Goal: Information Seeking & Learning: Learn about a topic

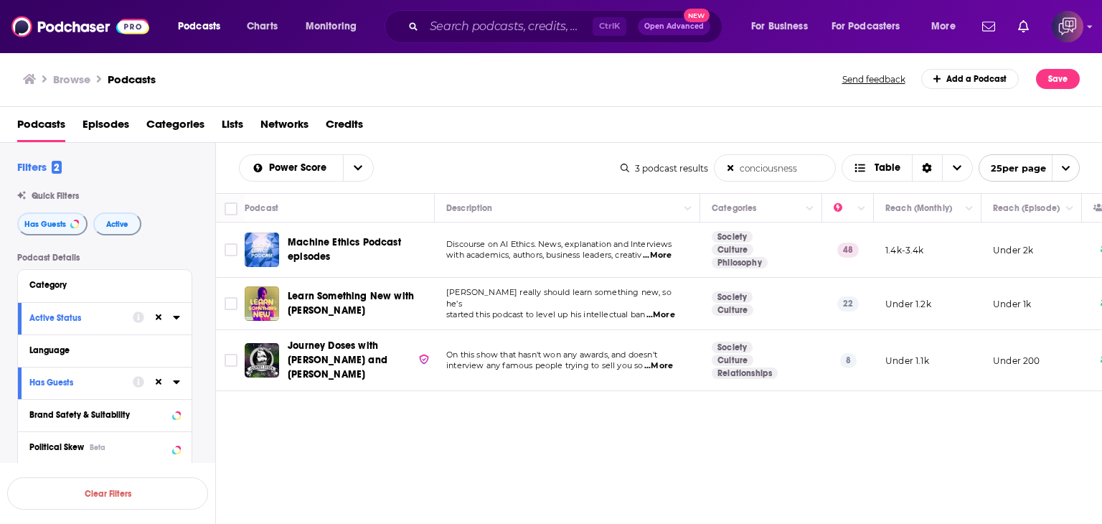
click at [806, 166] on input "conciousness" at bounding box center [774, 168] width 120 height 26
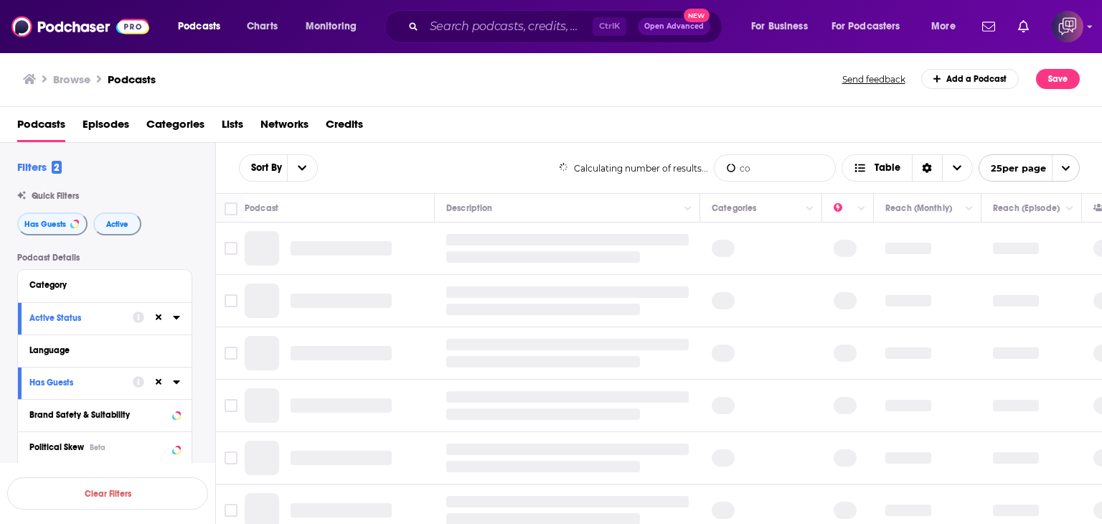
type input "c"
type input "sobriety"
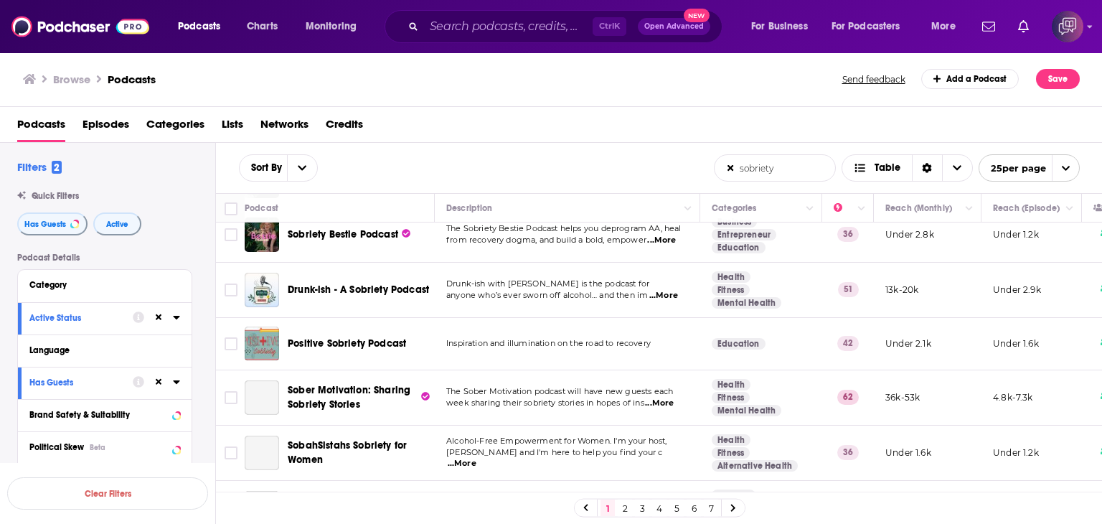
scroll to position [287, 0]
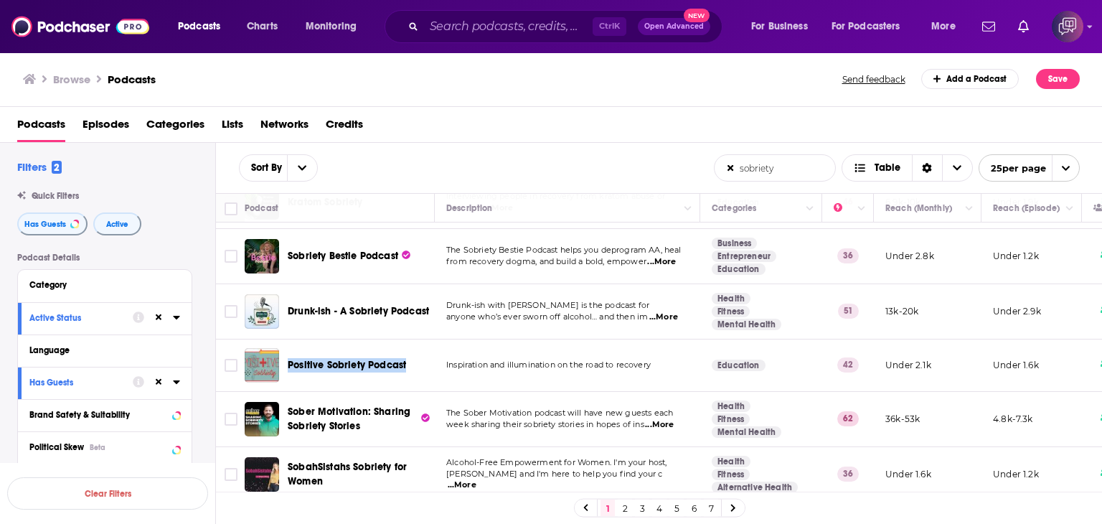
drag, startPoint x: 284, startPoint y: 323, endPoint x: 410, endPoint y: 316, distance: 125.7
click at [410, 348] on div "Positive Sobriety Podcast" at bounding box center [341, 365] width 192 height 34
copy span "Positive Sobriety Podcast"
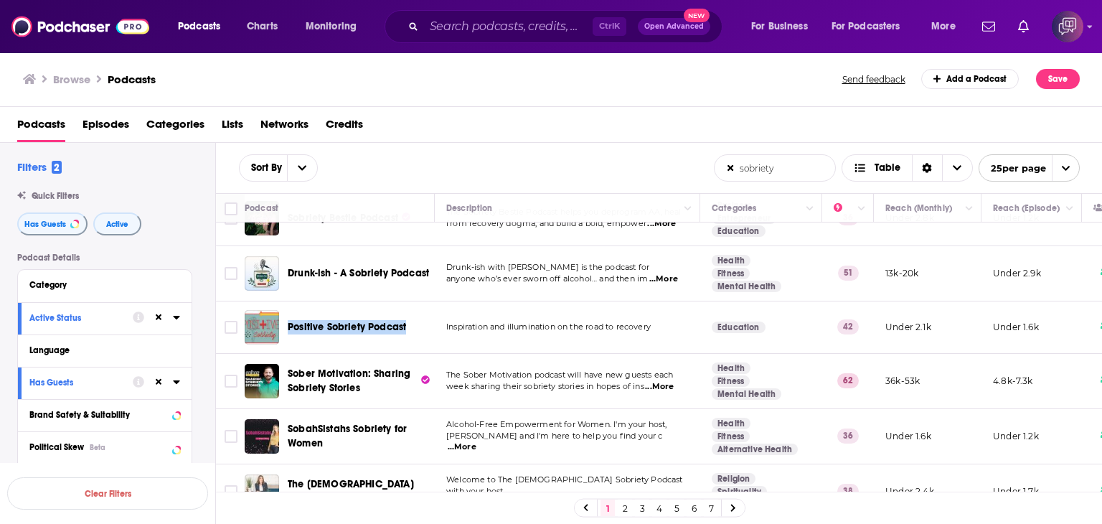
scroll to position [359, 0]
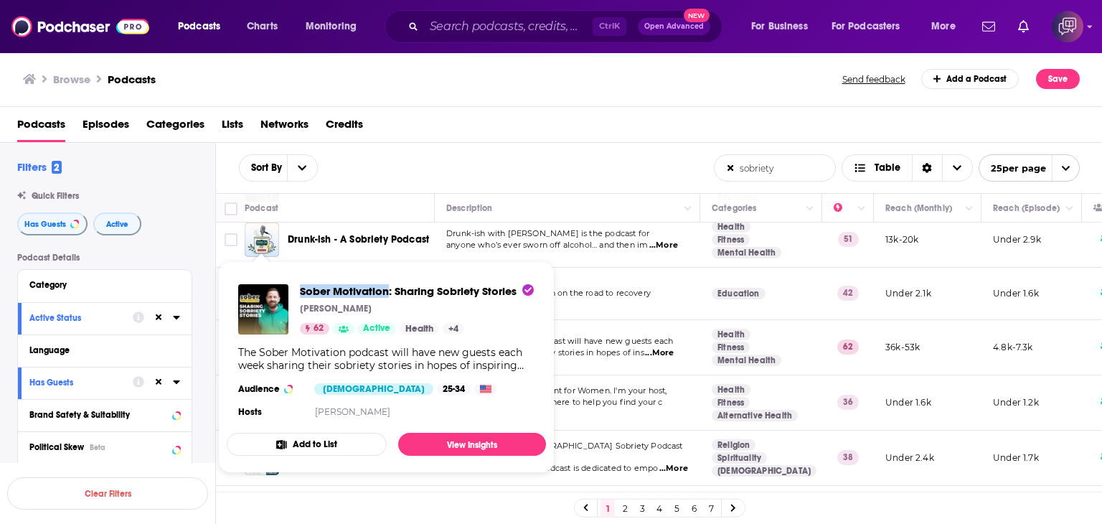
drag, startPoint x: 295, startPoint y: 276, endPoint x: 387, endPoint y: 273, distance: 92.6
click at [387, 273] on div "Sober Motivation: Sharing Sobriety Stories [PERSON_NAME] 62 Active Health + 4 T…" at bounding box center [386, 353] width 319 height 160
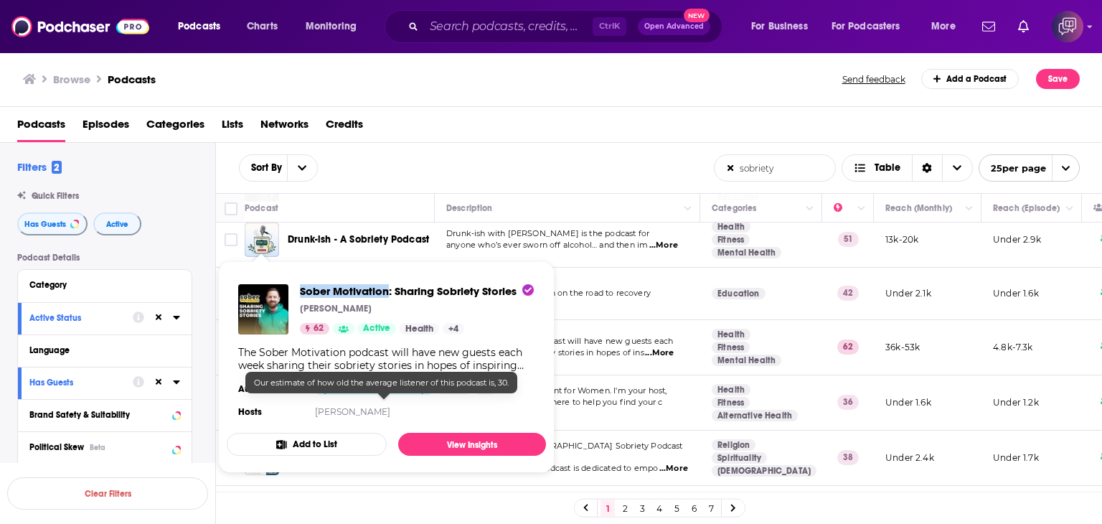
copy span "Sober Motivation"
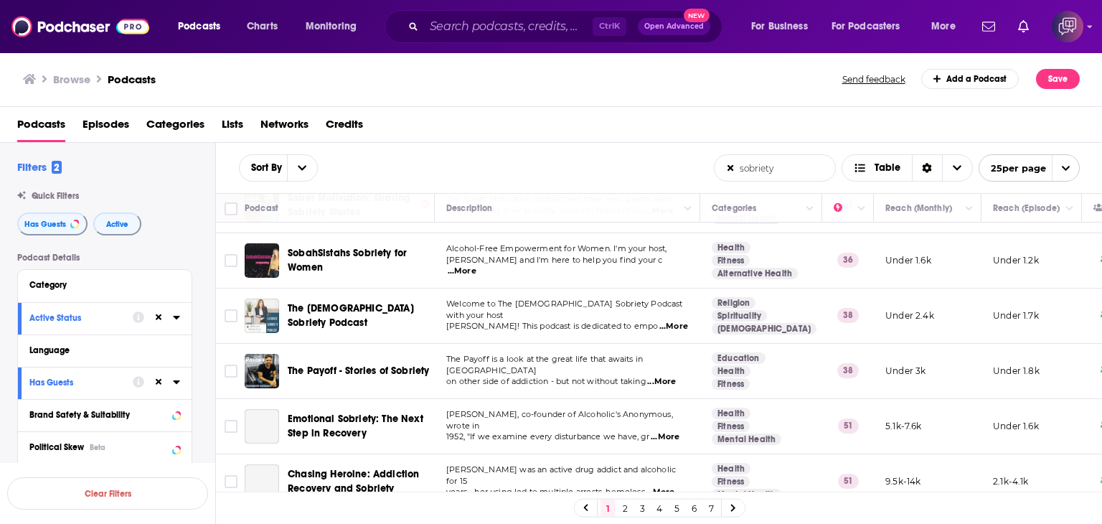
scroll to position [502, 0]
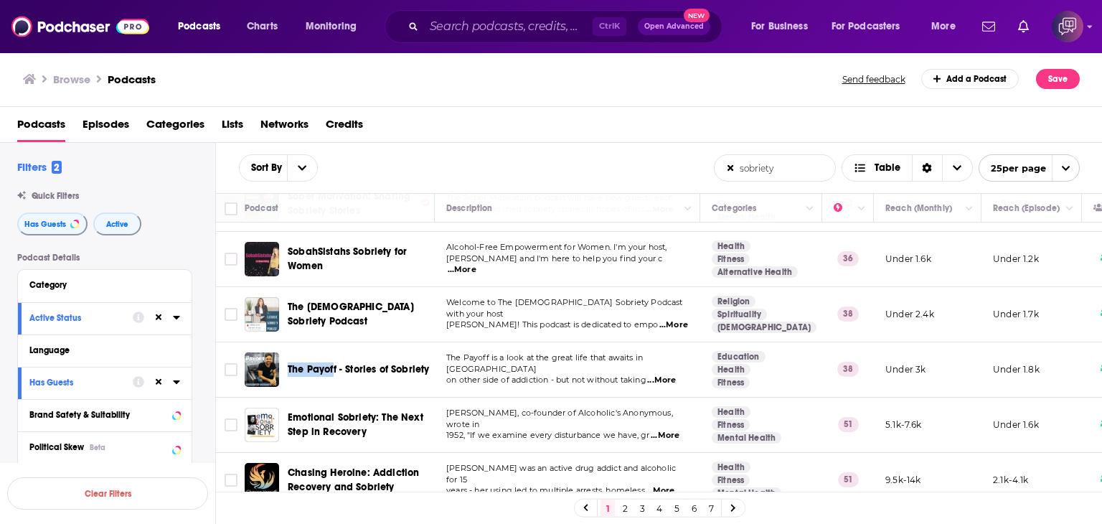
drag, startPoint x: 285, startPoint y: 323, endPoint x: 333, endPoint y: 323, distance: 48.1
click at [333, 352] on div "The Payoff - Stories of Sobriety" at bounding box center [341, 369] width 192 height 34
click at [286, 352] on div "The Payoff - Stories of Sobriety" at bounding box center [341, 369] width 192 height 34
drag, startPoint x: 287, startPoint y: 322, endPoint x: 336, endPoint y: 318, distance: 49.7
click at [336, 342] on td "The Payoff - Stories of Sobriety" at bounding box center [340, 369] width 190 height 55
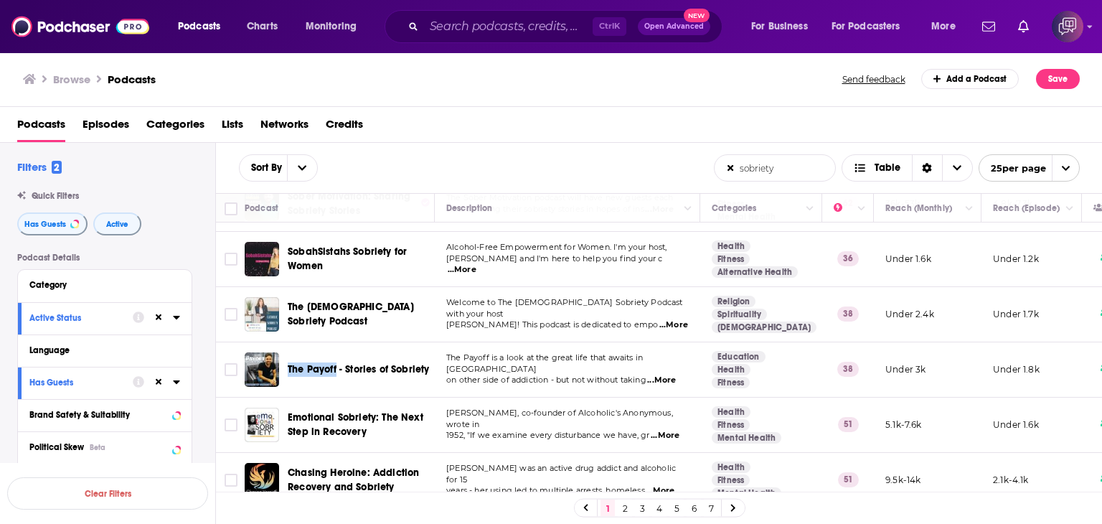
copy span "The Payoff"
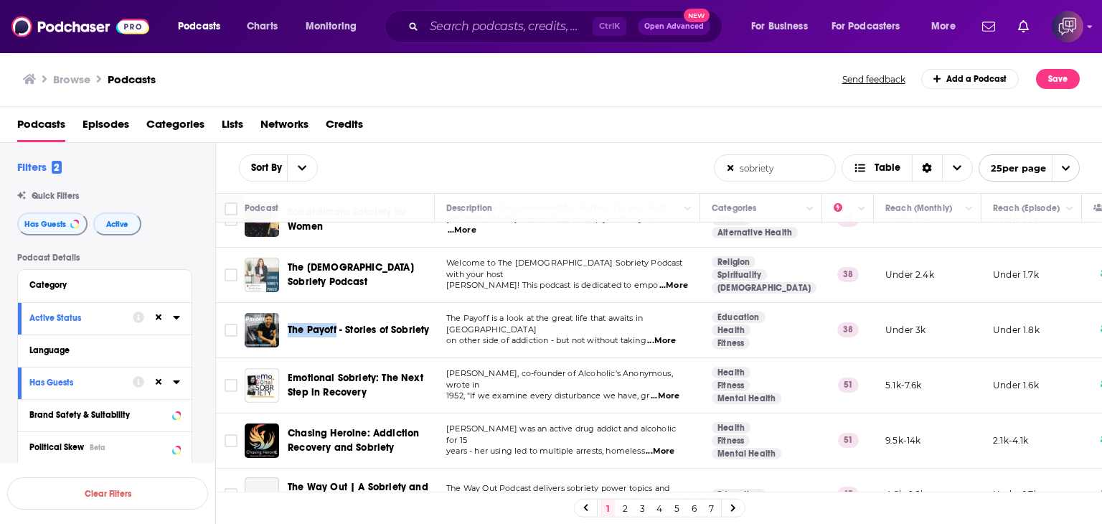
scroll to position [574, 0]
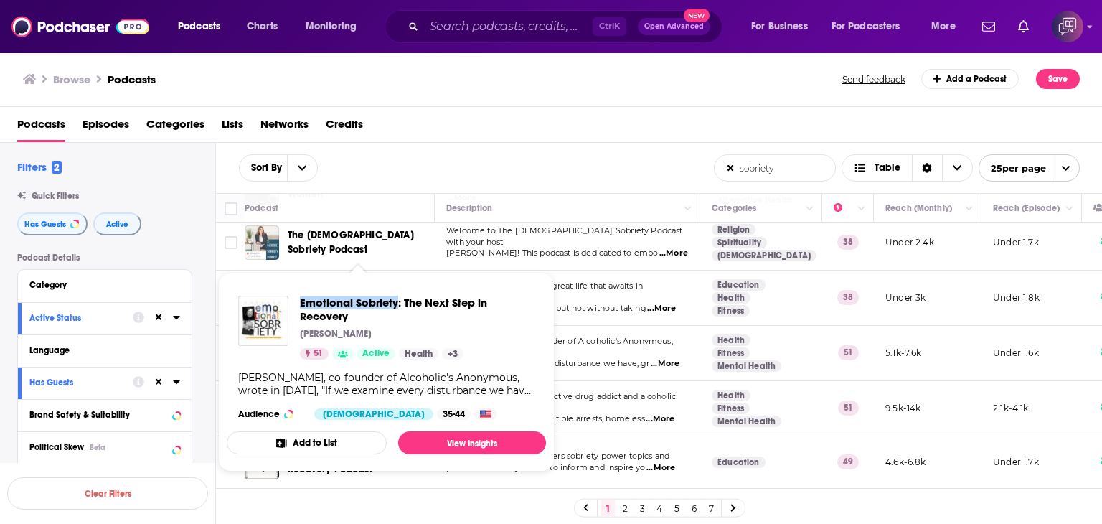
drag, startPoint x: 294, startPoint y: 291, endPoint x: 397, endPoint y: 290, distance: 103.3
click at [397, 290] on div "Emotional Sobriety: The Next Step in Recovery [PERSON_NAME] 51 Active Health + …" at bounding box center [386, 357] width 319 height 147
copy span "Emotional Sobriety"
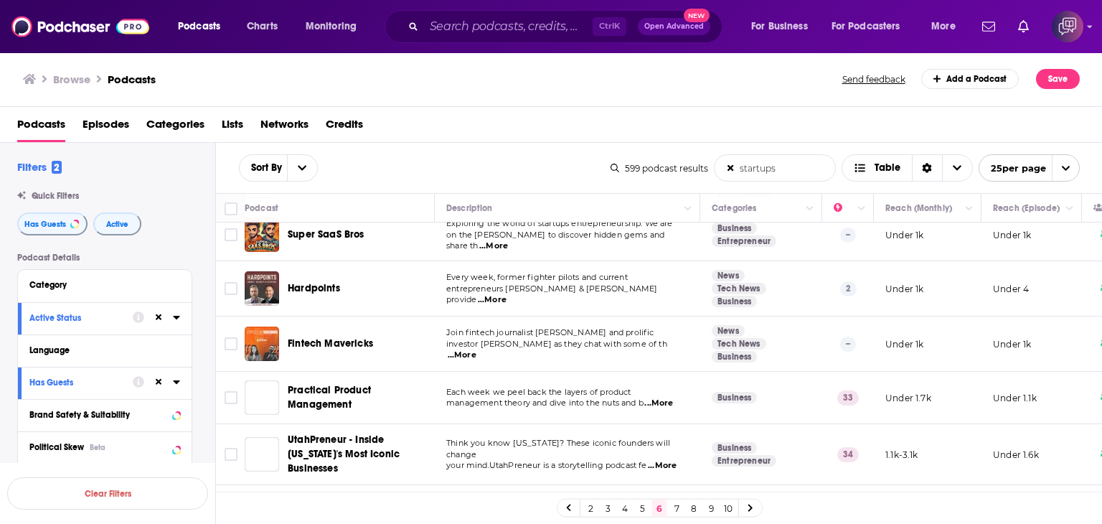
scroll to position [1004, 0]
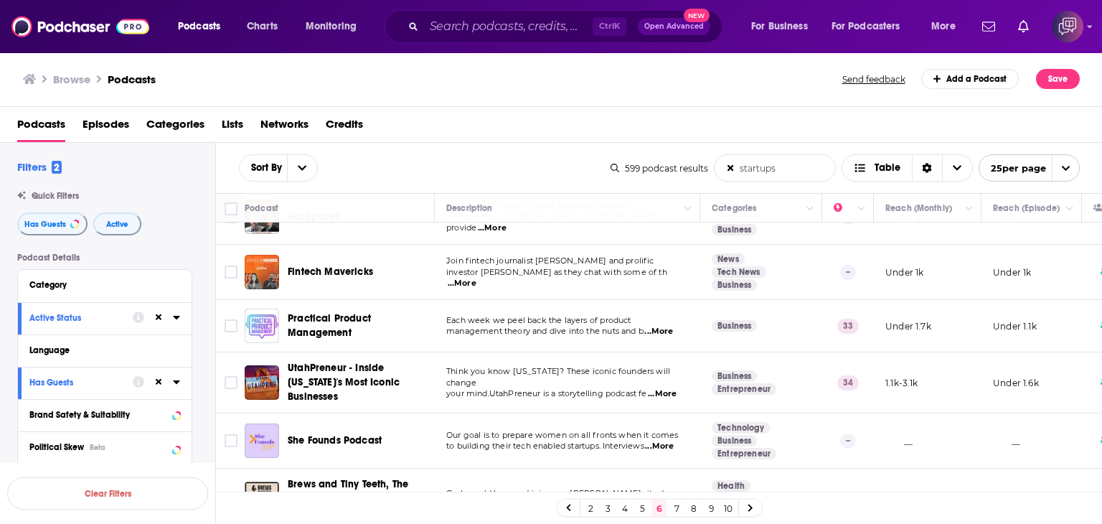
click at [662, 326] on span "...More" at bounding box center [658, 331] width 29 height 11
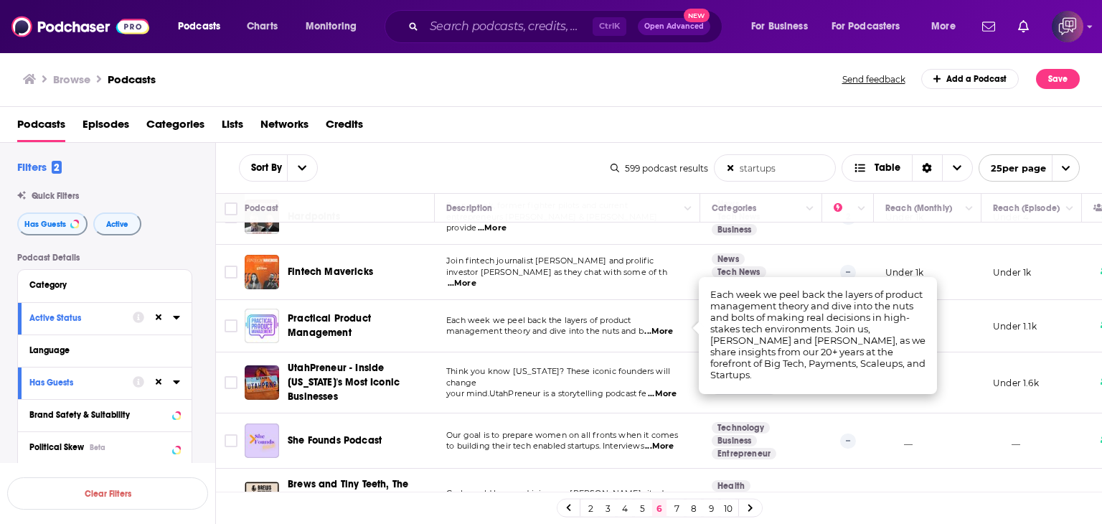
click at [293, 308] on div "Practical Product Management" at bounding box center [362, 325] width 149 height 34
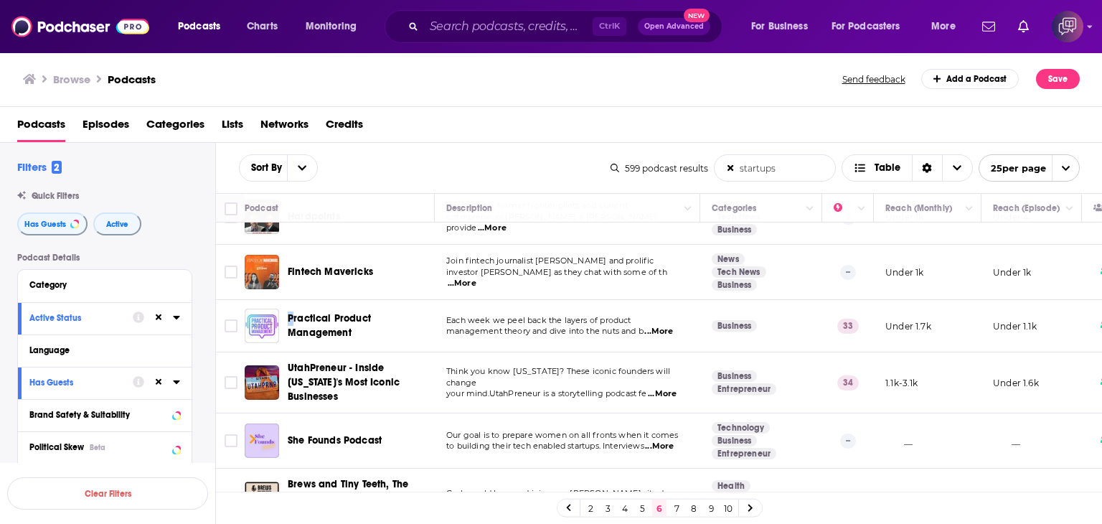
drag, startPoint x: 285, startPoint y: 302, endPoint x: 295, endPoint y: 319, distance: 19.9
click at [295, 318] on td "Practical Product Management" at bounding box center [340, 326] width 190 height 52
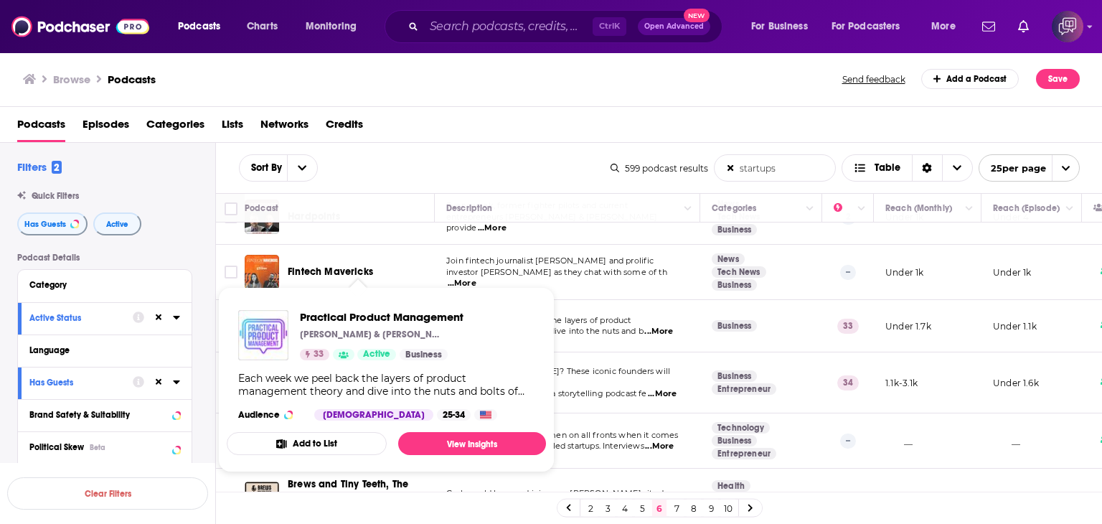
click at [331, 75] on div "Browse Podcasts" at bounding box center [433, 79] width 820 height 20
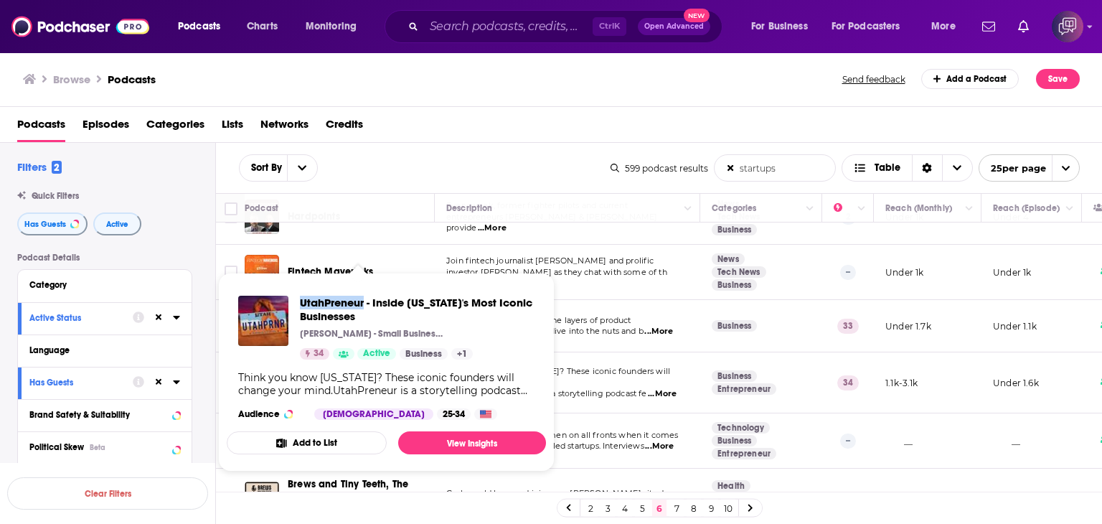
drag, startPoint x: 298, startPoint y: 286, endPoint x: 364, endPoint y: 290, distance: 66.8
click at [364, 290] on div "UtahPreneur - Inside Utah's Most Iconic Businesses Keaton Walker - Small Busine…" at bounding box center [386, 357] width 319 height 147
copy span "UtahPreneur"
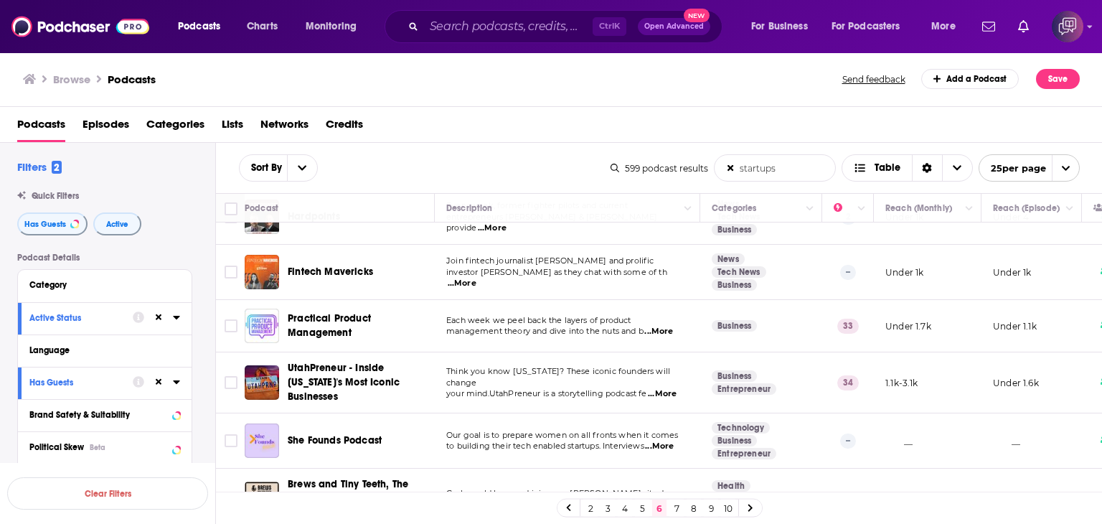
click at [373, 86] on div "Browse Podcasts" at bounding box center [433, 79] width 820 height 20
click at [663, 388] on span "...More" at bounding box center [662, 393] width 29 height 11
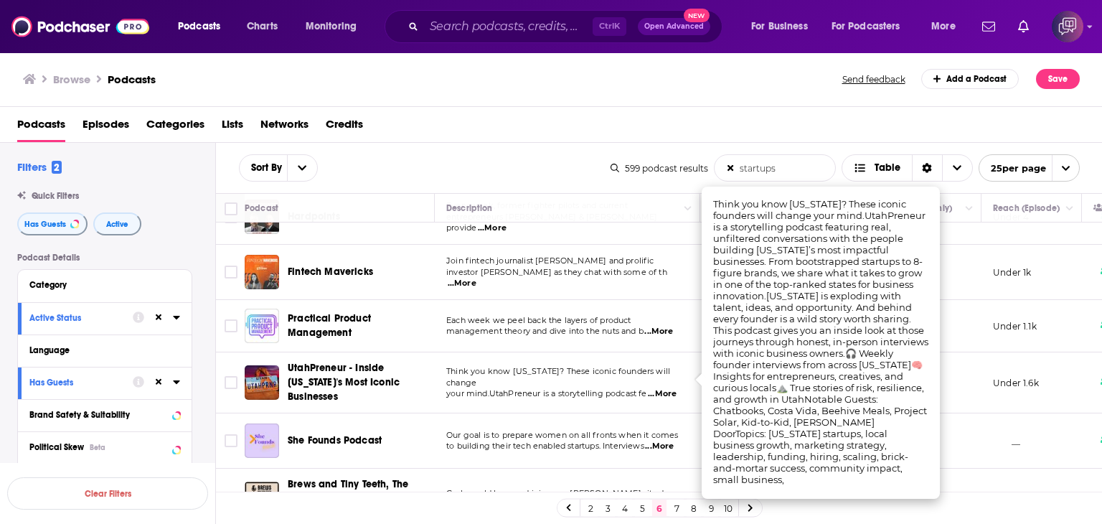
click at [460, 75] on div "Browse Podcasts" at bounding box center [433, 79] width 820 height 20
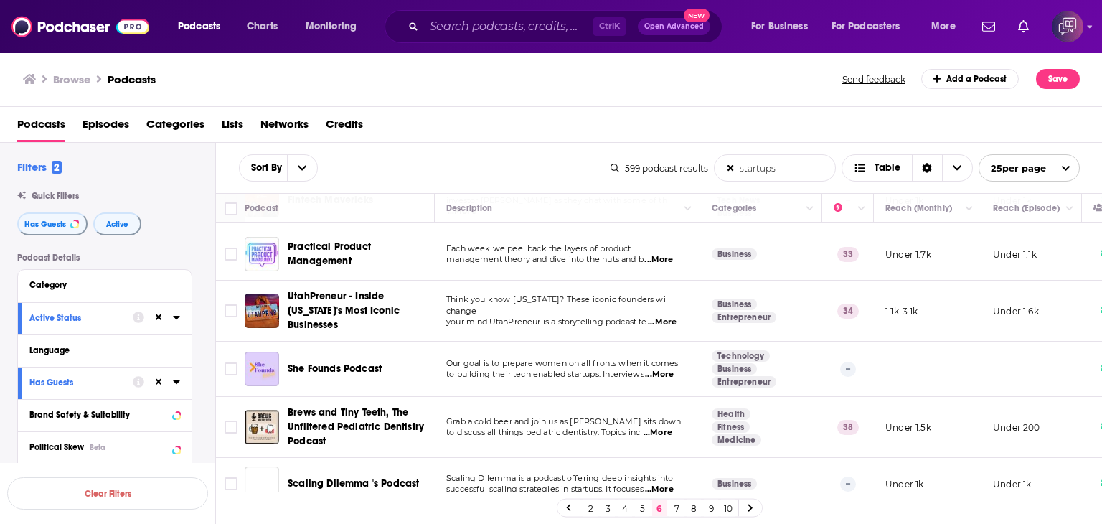
scroll to position [1090, 0]
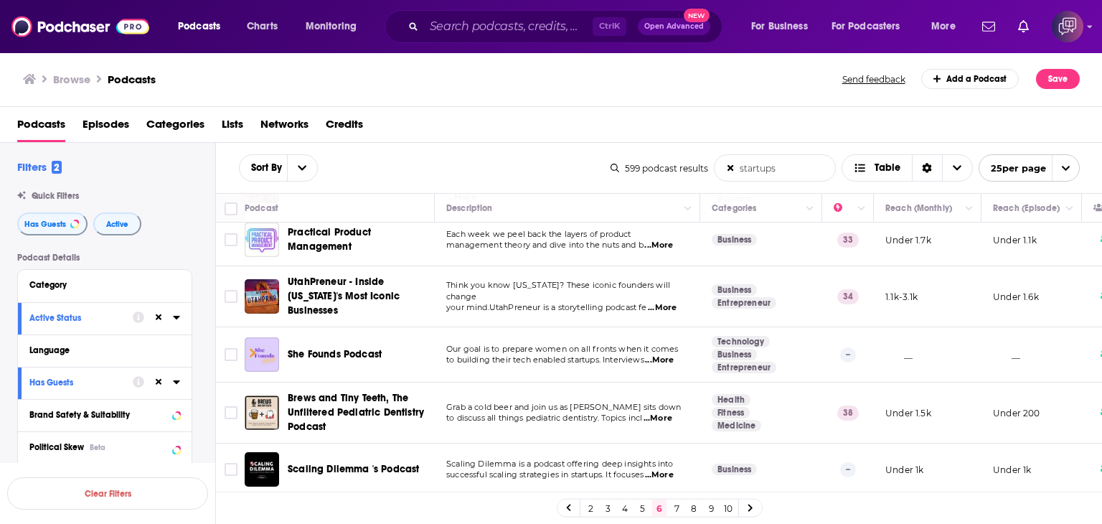
click at [674, 505] on link "7" at bounding box center [676, 507] width 14 height 17
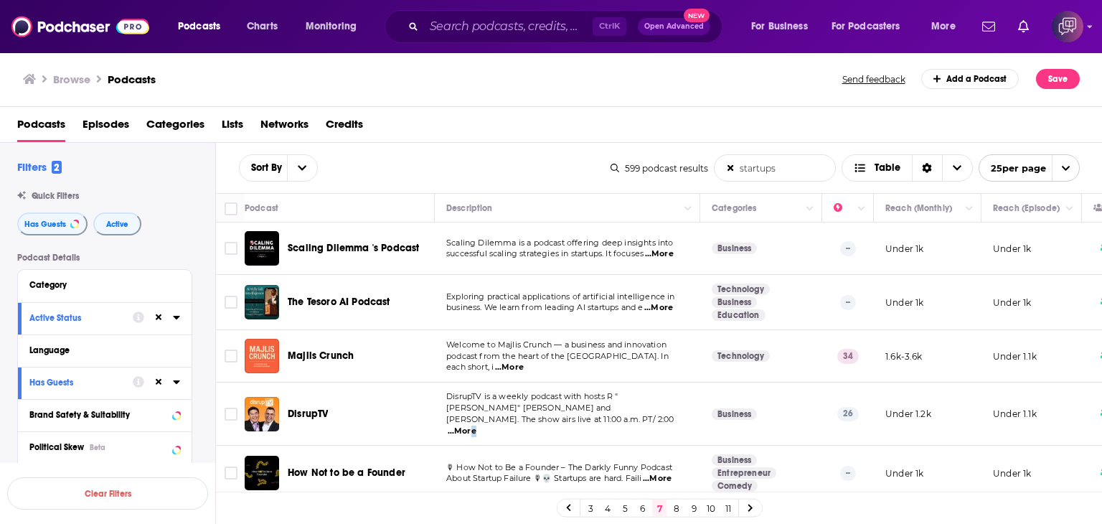
click at [476, 425] on span "...More" at bounding box center [462, 430] width 29 height 11
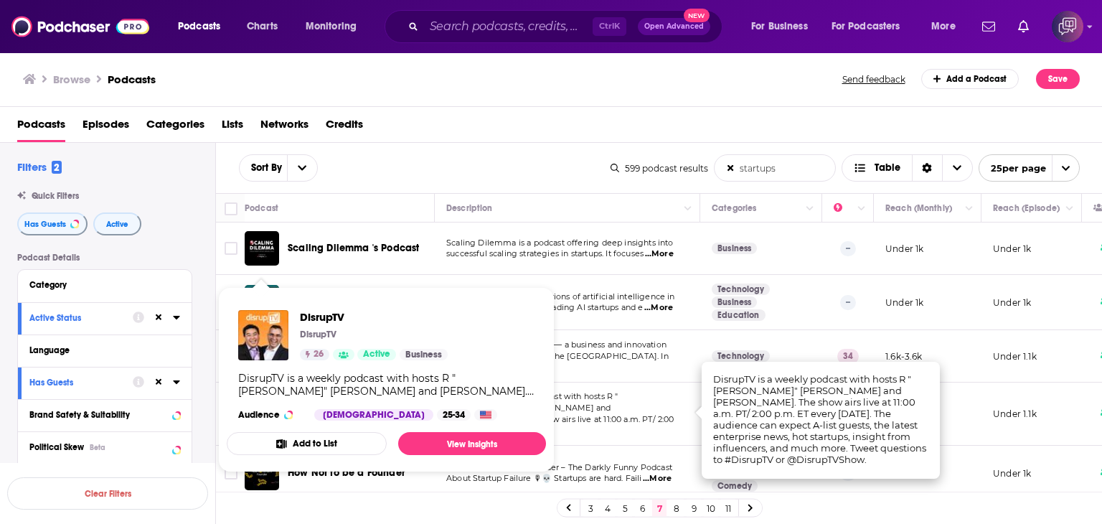
click at [284, 389] on div "DisrupTV is a weekly podcast with hosts R "Ray" Wang and Vala Afshar. The show …" at bounding box center [386, 385] width 296 height 26
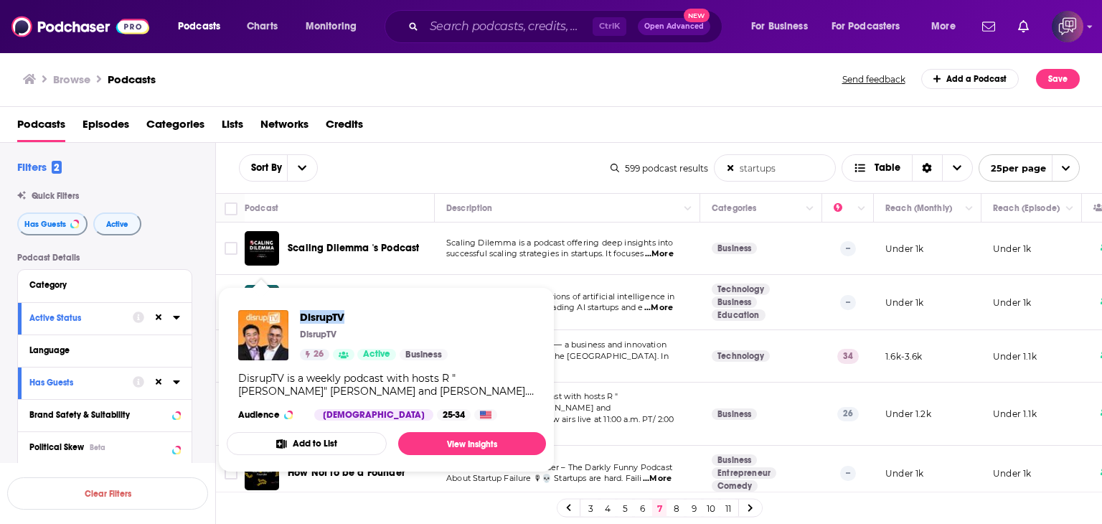
drag, startPoint x: 300, startPoint y: 302, endPoint x: 360, endPoint y: 302, distance: 60.2
click at [360, 302] on div "DisrupTV DisrupTV 26 Active Business DisrupTV is a weekly podcast with hosts R …" at bounding box center [386, 364] width 319 height 133
copy span "DisrupTV"
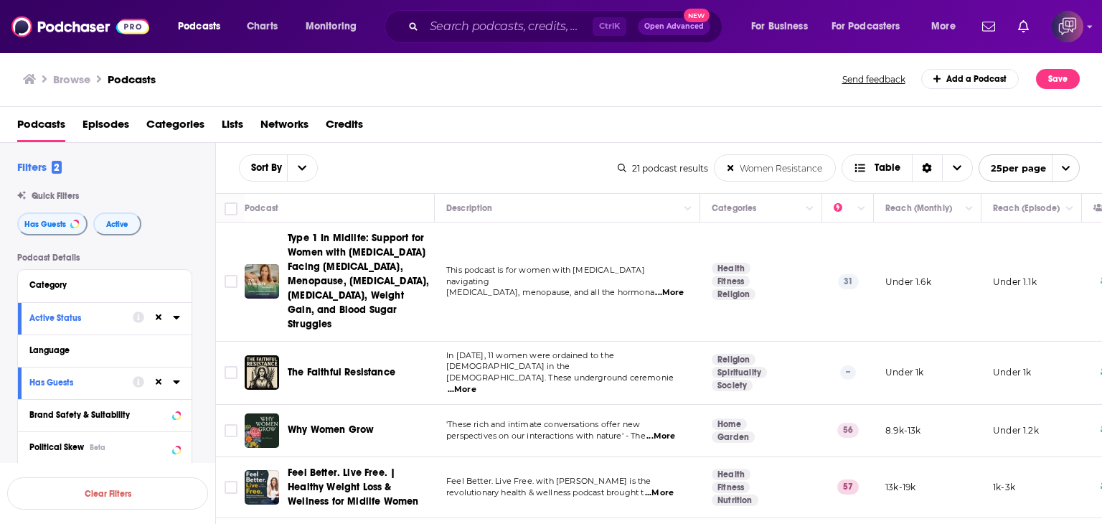
scroll to position [723, 0]
